Goal: Obtain resource: Download file/media

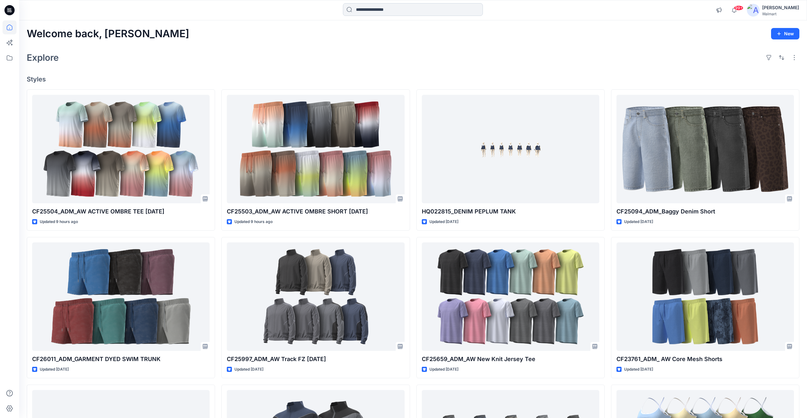
click at [379, 13] on input at bounding box center [413, 9] width 140 height 13
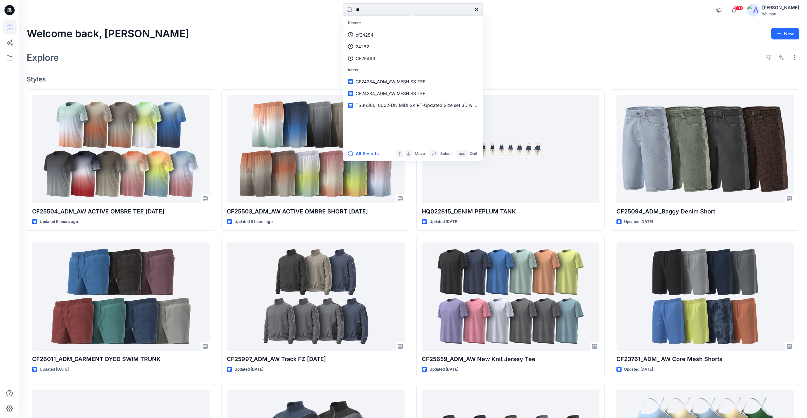
type input "*"
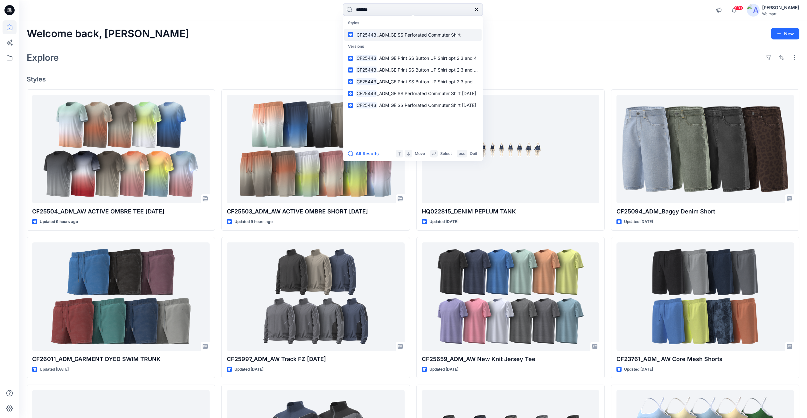
type input "*******"
click at [434, 35] on span "_ADM_GE SS Perforated Commuter Shirt" at bounding box center [418, 34] width 83 height 5
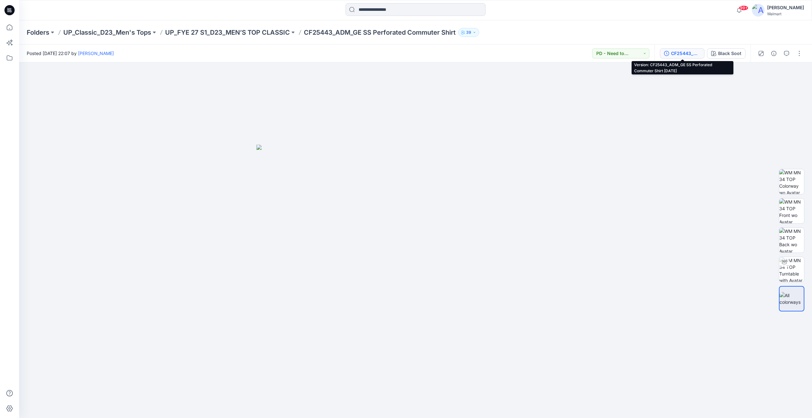
click at [674, 55] on div "CF25443_ADM_GE SS Perforated Commuter Shirt [DATE]" at bounding box center [685, 53] width 29 height 7
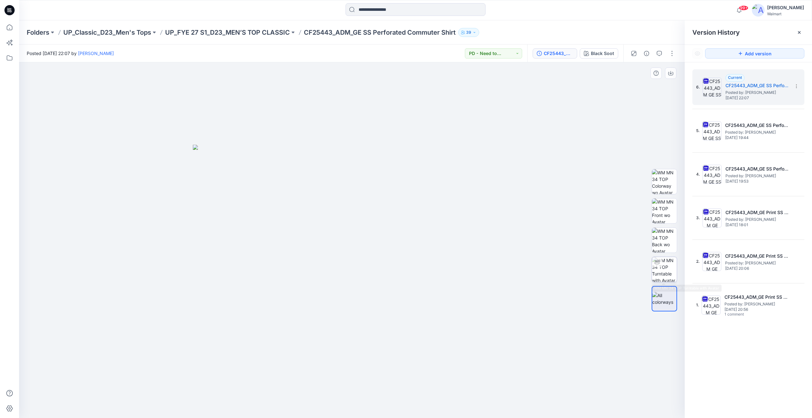
click at [667, 268] on img at bounding box center [664, 269] width 25 height 25
drag, startPoint x: 490, startPoint y: 258, endPoint x: 812, endPoint y: 258, distance: 321.4
click at [807, 258] on html "99+ Notifications [PERSON_NAME] has updated CF25504_ADM_AW ACTIVE OMBRE TEE [DA…" at bounding box center [406, 209] width 812 height 418
drag, startPoint x: 381, startPoint y: 12, endPoint x: 421, endPoint y: 16, distance: 40.2
click at [383, 12] on input at bounding box center [416, 9] width 140 height 13
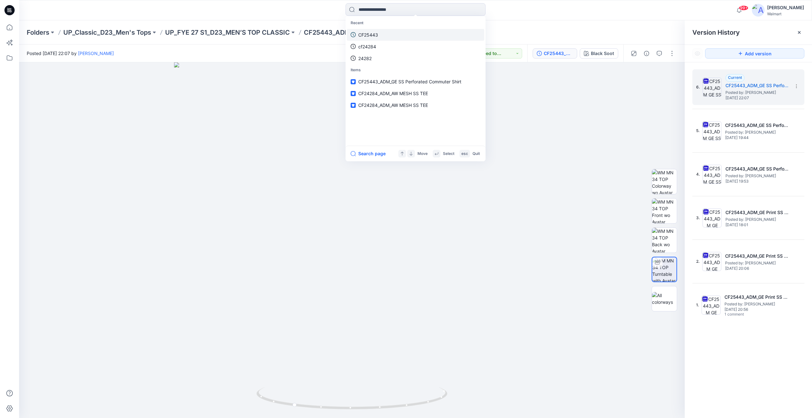
drag, startPoint x: 421, startPoint y: 24, endPoint x: 389, endPoint y: 39, distance: 35.4
click at [389, 39] on link "CF25443" at bounding box center [415, 35] width 137 height 12
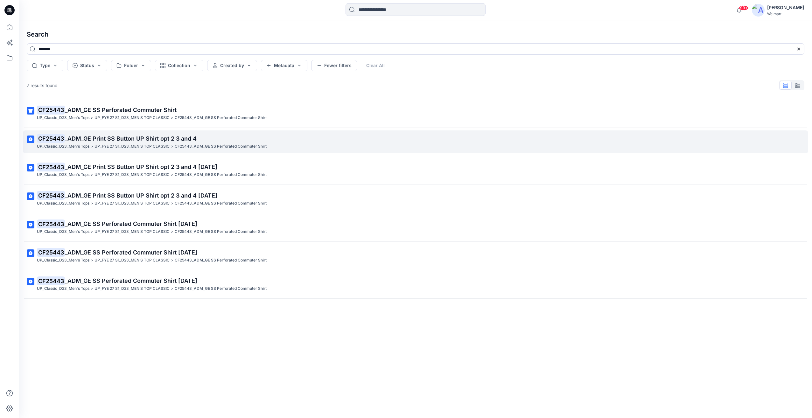
click at [137, 151] on link "CF25443 _ADM_GE Print SS Button UP Shirt opt 2 3 and 4 UP_Classic_D23_Men's Top…" at bounding box center [415, 141] width 785 height 23
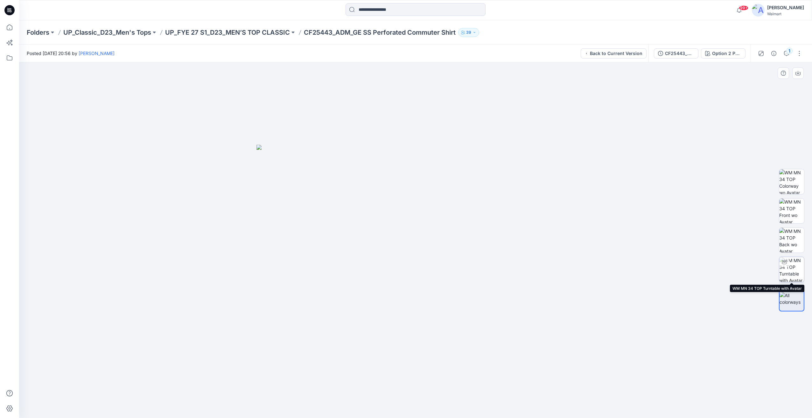
click at [800, 271] on img at bounding box center [791, 269] width 25 height 25
drag, startPoint x: 532, startPoint y: 292, endPoint x: 233, endPoint y: 279, distance: 299.1
click at [233, 279] on div at bounding box center [415, 240] width 793 height 356
click at [685, 61] on div "CF25443_ADM_GE Print SS Button UP Shirt opt 2 3 and 4 Option 2 P2621-01 Graphic…" at bounding box center [699, 54] width 102 height 18
click at [684, 56] on div "CF25443_ADM_GE Print SS Button UP Shirt opt 2 3 and 4" at bounding box center [679, 53] width 29 height 7
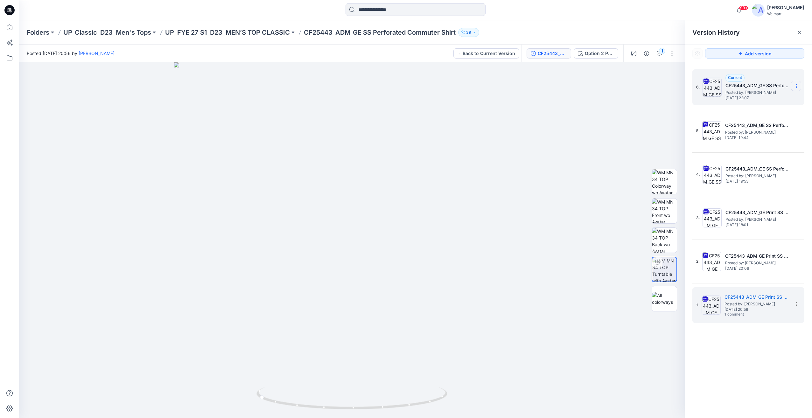
click at [798, 87] on icon at bounding box center [796, 86] width 5 height 5
click at [776, 101] on span "Download Source BW File" at bounding box center [764, 99] width 53 height 8
